Goal: Communication & Community: Answer question/provide support

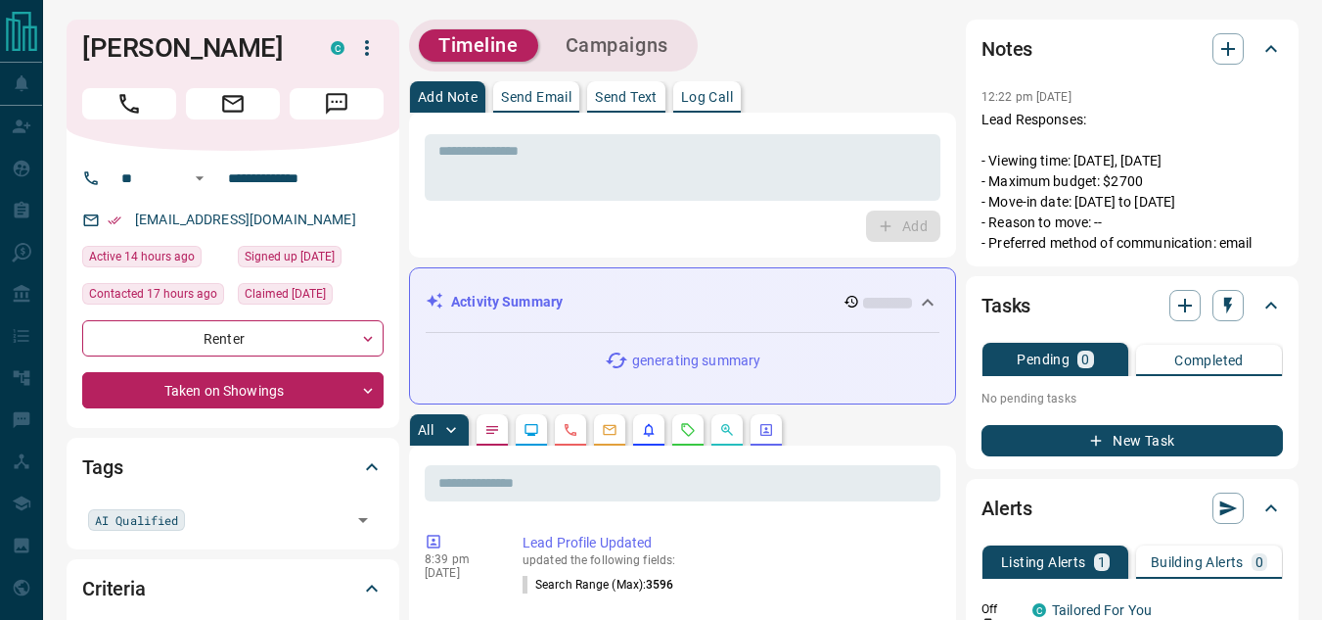
click at [636, 100] on p "Send Text" at bounding box center [626, 97] width 63 height 14
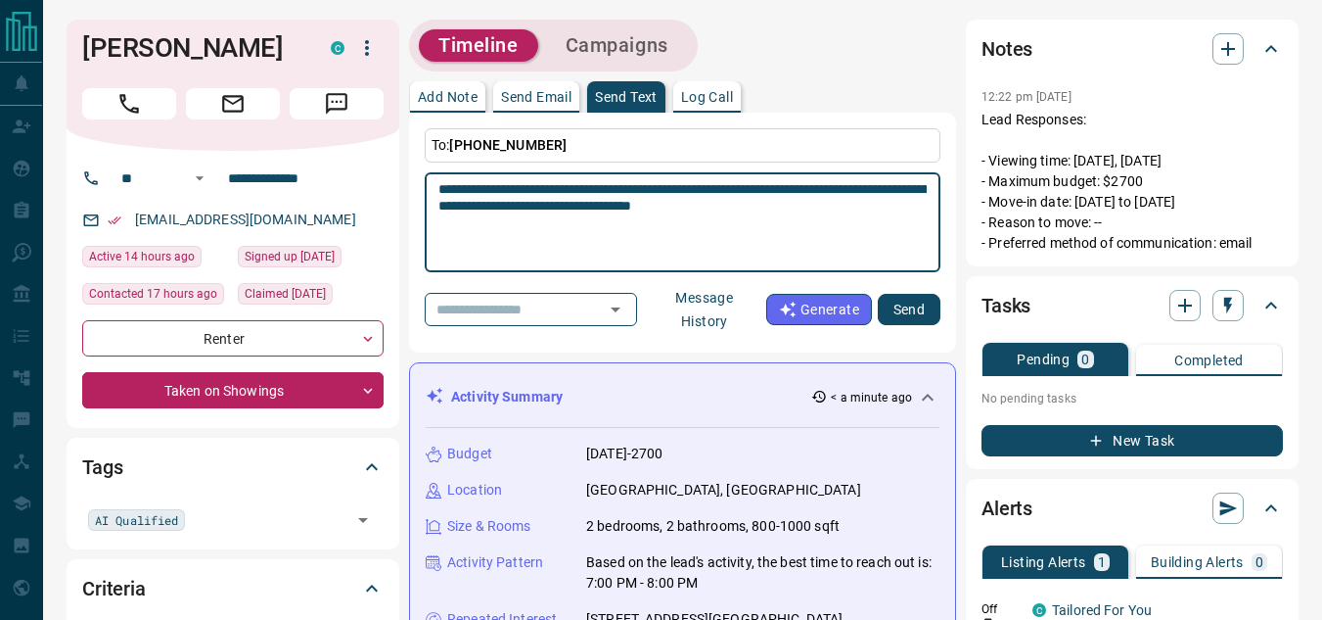
type textarea "**********"
click at [932, 311] on button "Send" at bounding box center [909, 309] width 63 height 31
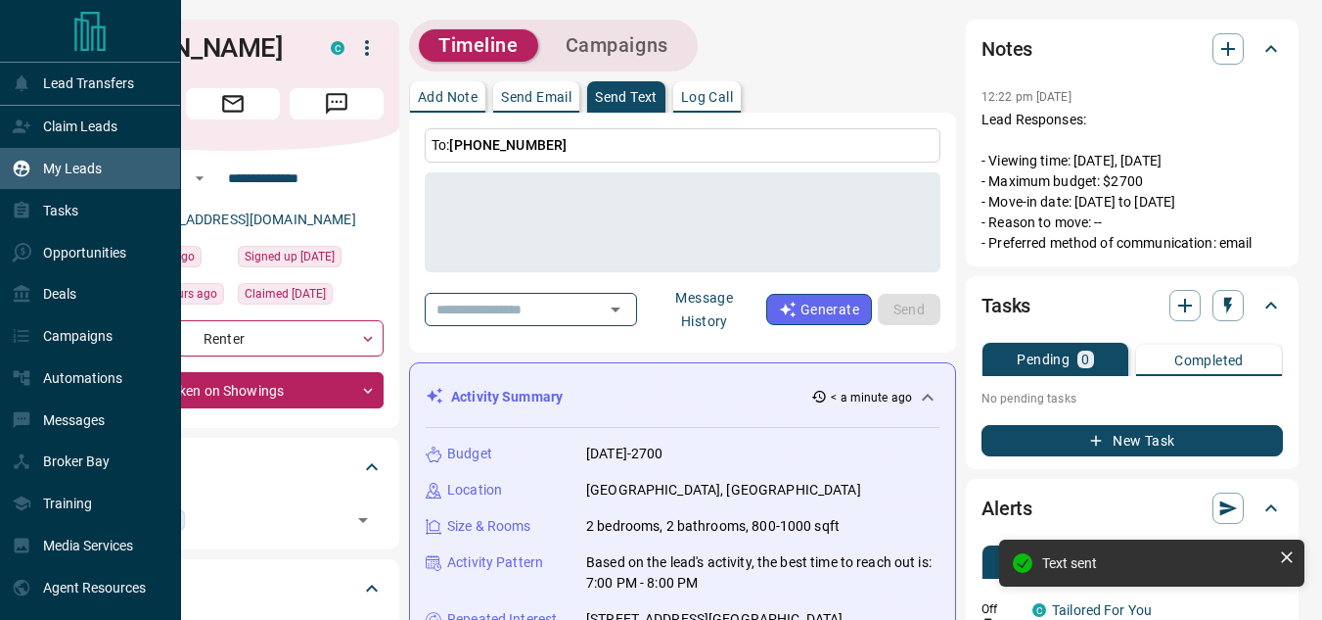
click at [36, 156] on div "My Leads" at bounding box center [57, 169] width 90 height 32
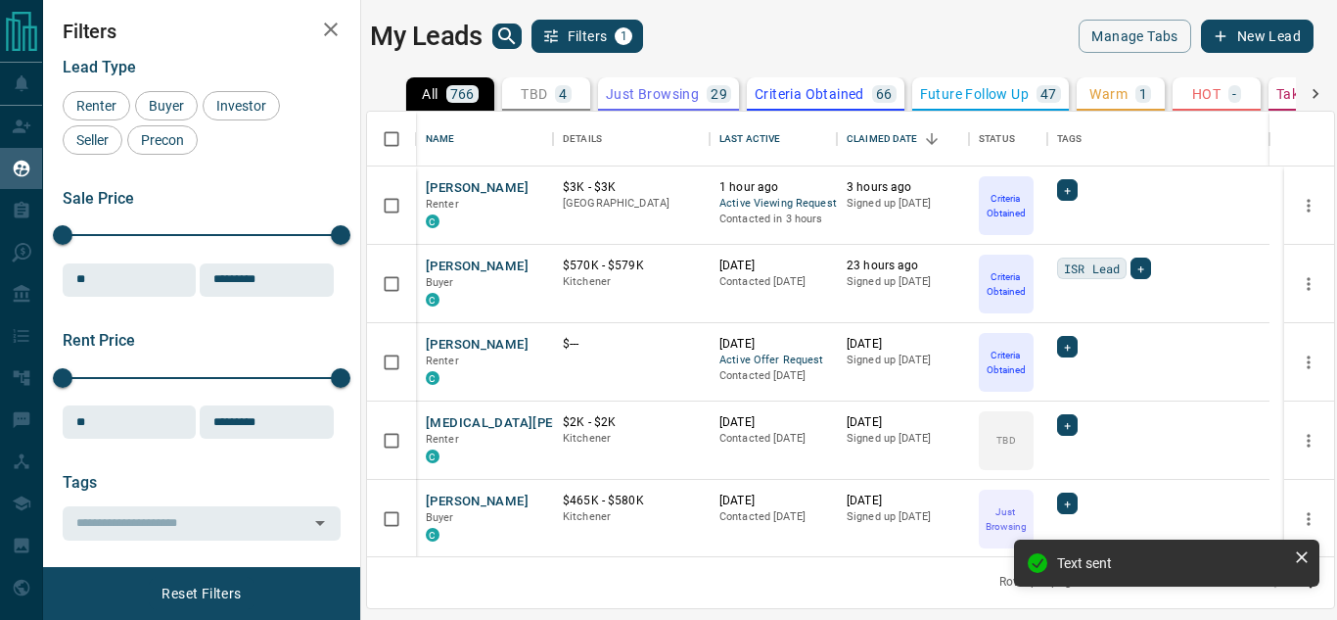
scroll to position [430, 952]
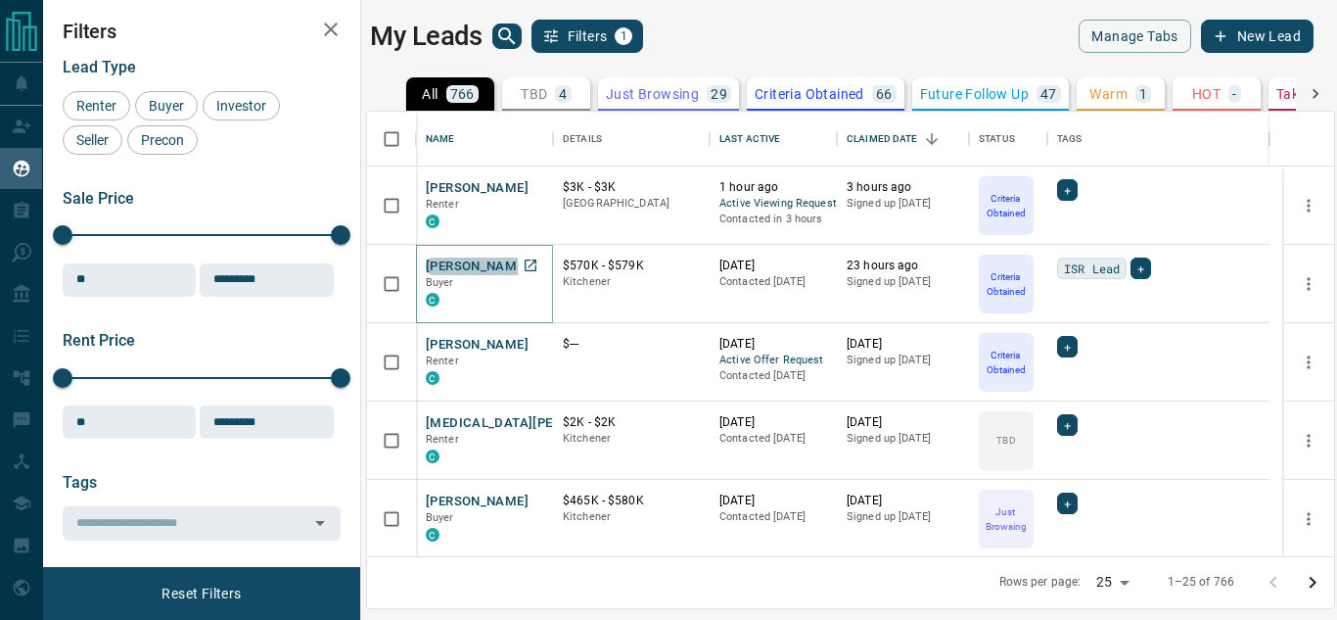
click at [481, 259] on button "[PERSON_NAME]" at bounding box center [477, 266] width 103 height 19
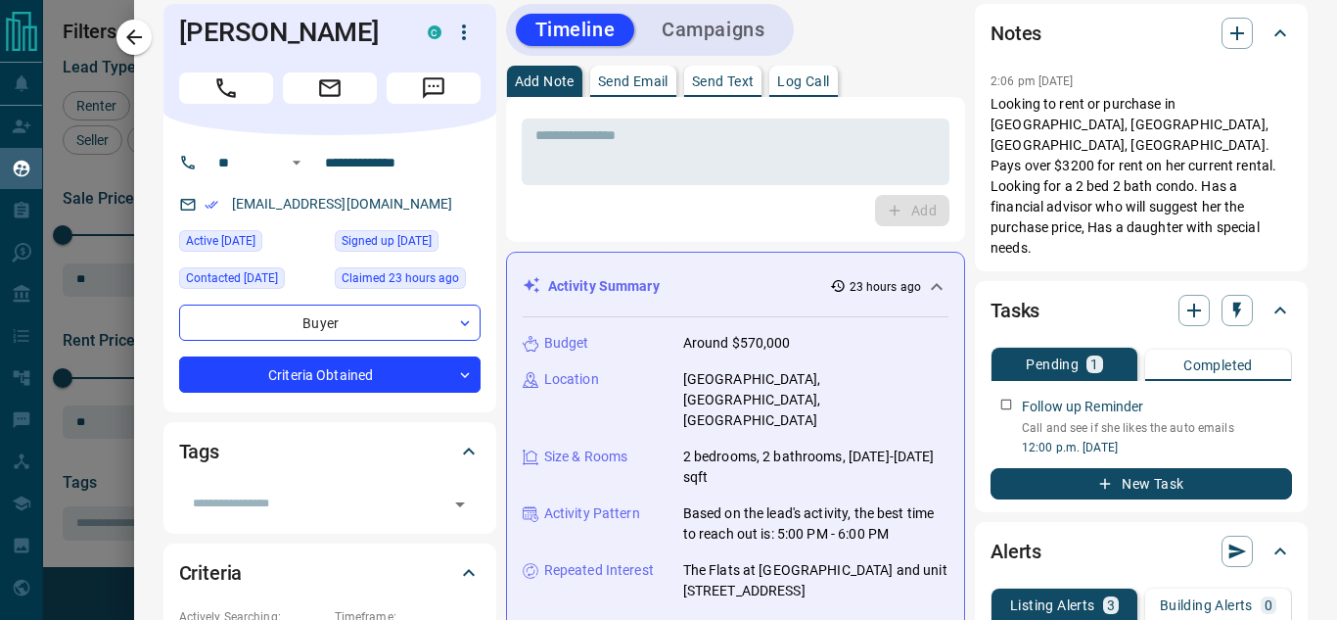
scroll to position [0, 0]
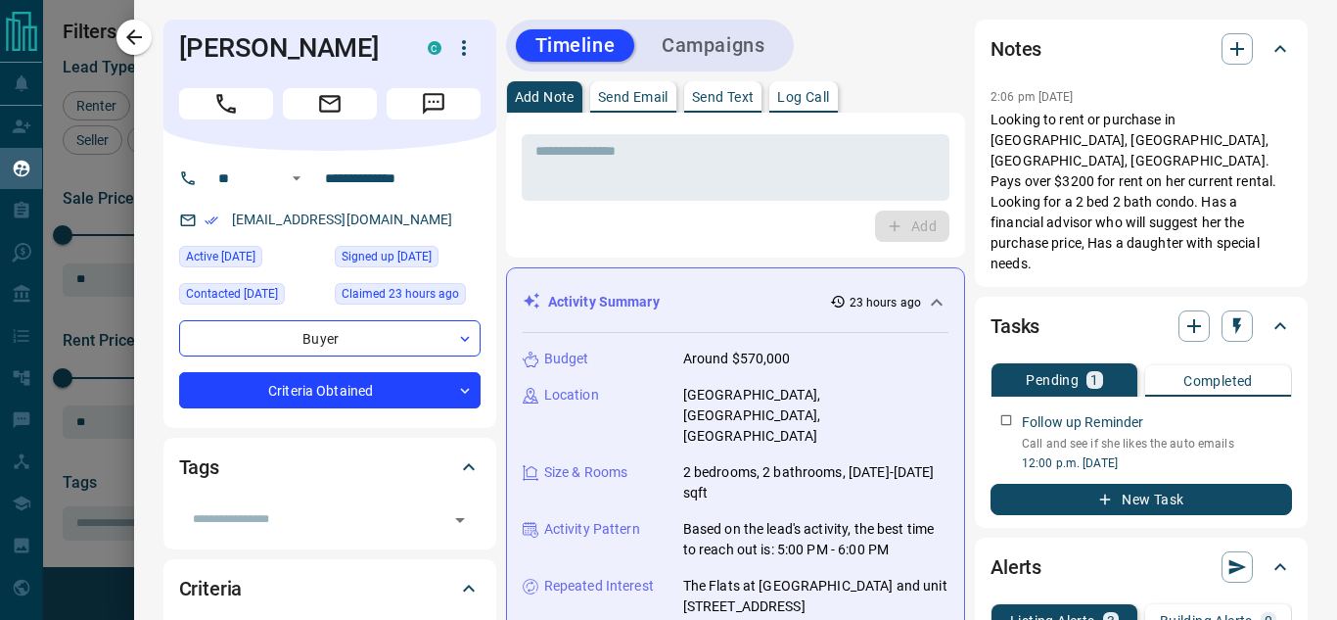
click at [925, 299] on icon at bounding box center [936, 302] width 23 height 23
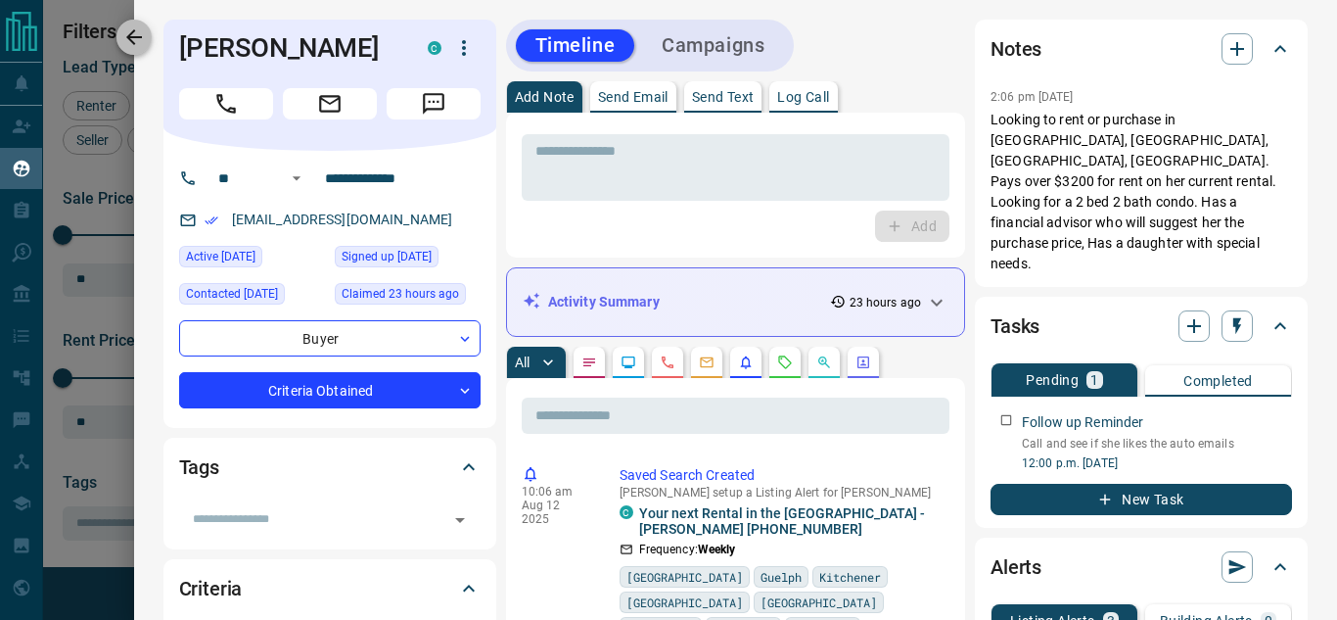
click at [131, 23] on button "button" at bounding box center [133, 37] width 35 height 35
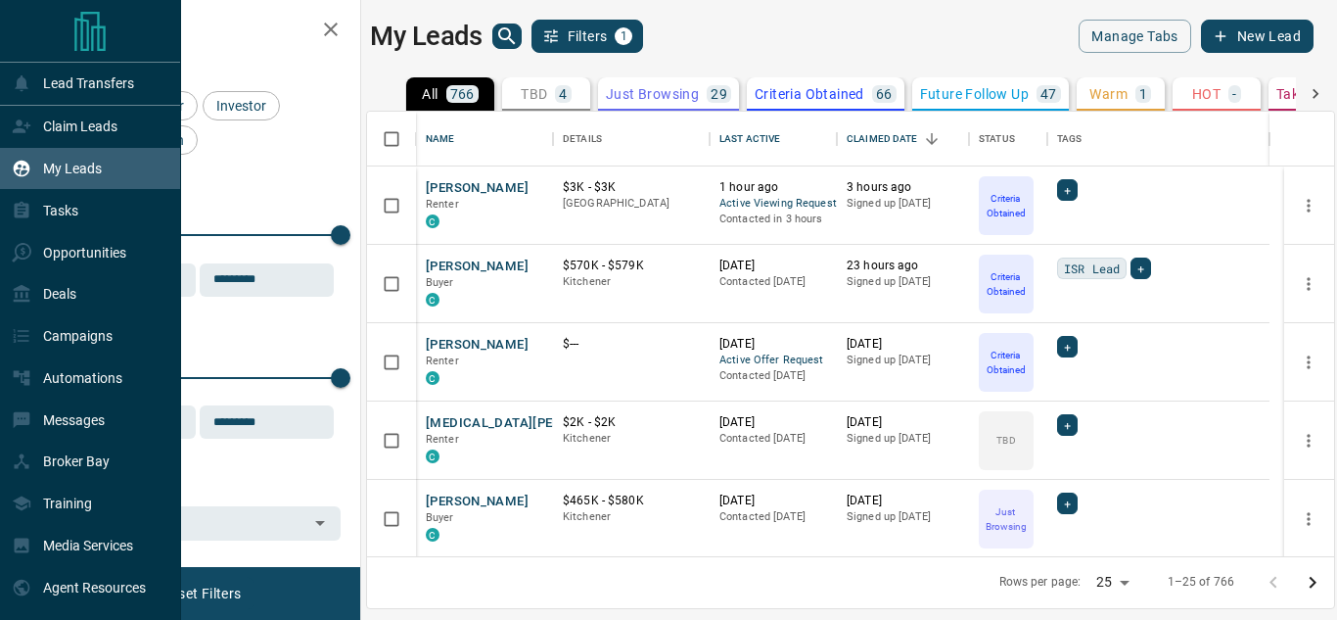
click at [16, 175] on icon at bounding box center [22, 169] width 17 height 17
